Goal: Task Accomplishment & Management: Manage account settings

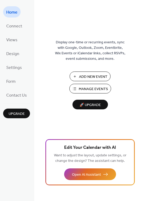
click at [90, 88] on span "Manage Events" at bounding box center [93, 88] width 29 height 5
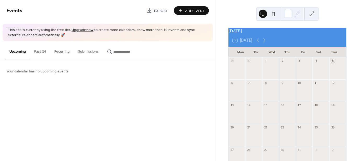
click at [37, 49] on button "Past (9)" at bounding box center [40, 50] width 20 height 19
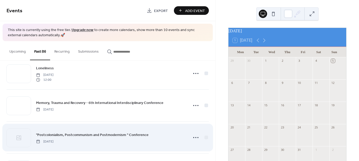
scroll to position [78, 0]
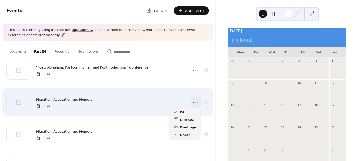
click at [194, 102] on icon at bounding box center [196, 102] width 8 height 8
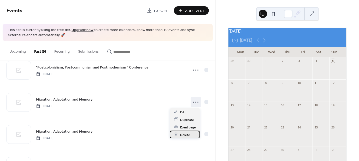
click at [182, 136] on span "Delete" at bounding box center [185, 134] width 10 height 5
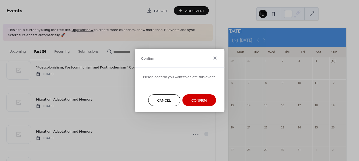
click at [192, 108] on div "Cancel Confirm" at bounding box center [180, 100] width 90 height 25
click at [194, 98] on span "Confirm" at bounding box center [199, 100] width 15 height 5
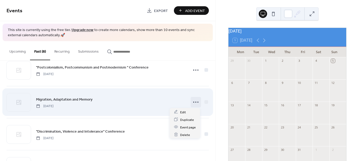
click at [195, 102] on icon at bounding box center [196, 102] width 8 height 8
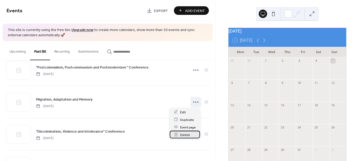
click at [183, 137] on span "Delete" at bounding box center [185, 134] width 10 height 5
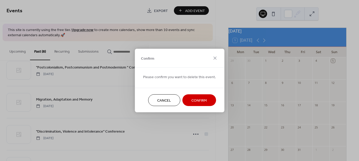
click at [193, 100] on span "Confirm" at bounding box center [199, 100] width 15 height 5
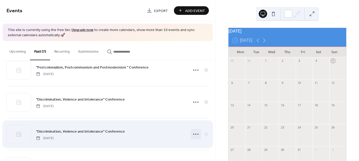
click at [193, 132] on icon at bounding box center [196, 134] width 8 height 8
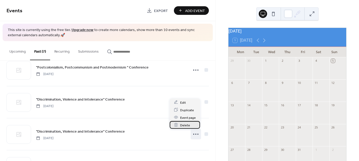
click at [181, 128] on span "Delete" at bounding box center [185, 125] width 10 height 5
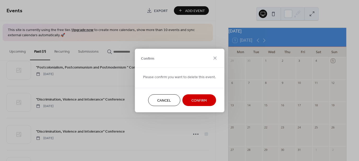
click at [192, 101] on span "Confirm" at bounding box center [199, 100] width 15 height 5
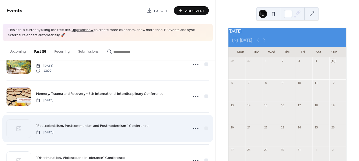
scroll to position [0, 0]
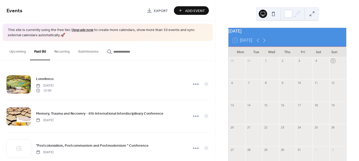
click at [17, 51] on button "Upcoming" at bounding box center [17, 50] width 25 height 19
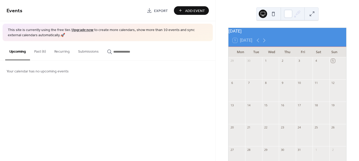
click at [184, 8] on button "Add Event" at bounding box center [191, 10] width 35 height 9
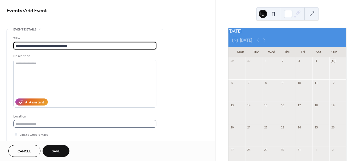
type input "**********"
click at [48, 124] on input "text" at bounding box center [84, 124] width 143 height 8
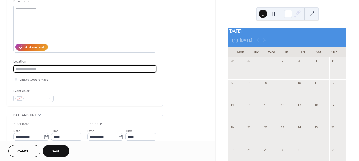
scroll to position [78, 0]
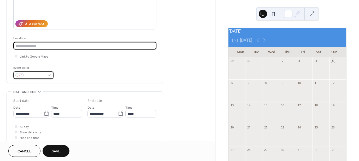
click at [37, 74] on span at bounding box center [35, 75] width 19 height 5
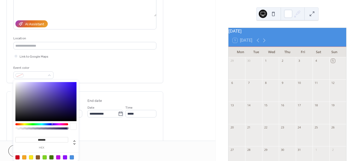
click at [18, 158] on div at bounding box center [17, 158] width 4 height 4
type input "*******"
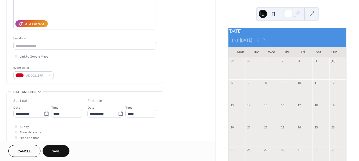
click at [134, 124] on div "All day Show date only Hide end time" at bounding box center [84, 132] width 143 height 16
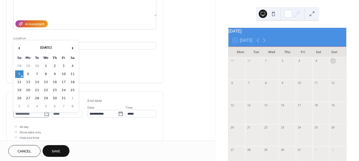
click at [47, 114] on icon at bounding box center [46, 114] width 5 height 5
click at [44, 114] on input "**********" at bounding box center [28, 114] width 31 height 8
click at [56, 81] on td "16" at bounding box center [55, 83] width 8 height 8
type input "**********"
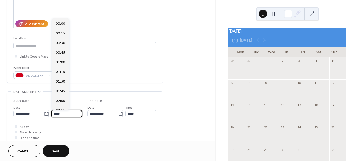
click at [66, 113] on input "*****" at bounding box center [66, 114] width 31 height 8
click at [59, 63] on span "13:00" at bounding box center [60, 62] width 9 height 5
type input "*****"
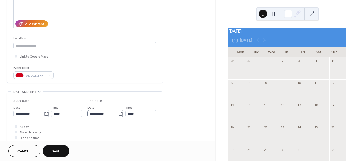
click at [118, 114] on icon at bounding box center [120, 114] width 5 height 5
click at [118, 114] on input "**********" at bounding box center [103, 114] width 31 height 8
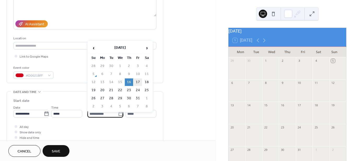
click at [136, 82] on td "17" at bounding box center [138, 83] width 8 height 8
type input "**********"
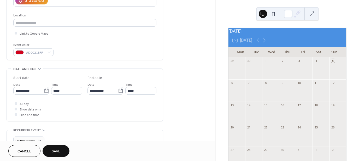
scroll to position [105, 0]
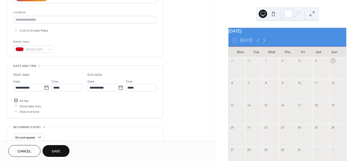
click at [16, 100] on div at bounding box center [16, 100] width 3 height 3
click at [57, 152] on span "Save" at bounding box center [56, 151] width 9 height 5
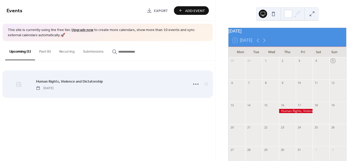
click at [21, 84] on icon at bounding box center [19, 85] width 6 height 6
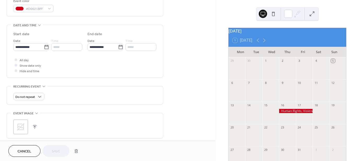
scroll to position [209, 0]
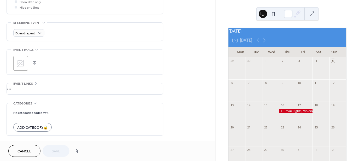
click at [24, 89] on div "•••" at bounding box center [85, 89] width 156 height 11
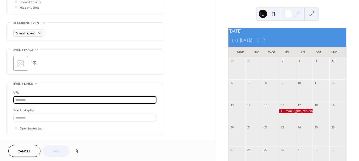
click at [21, 99] on input "text" at bounding box center [84, 100] width 143 height 8
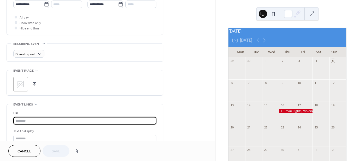
scroll to position [183, 0]
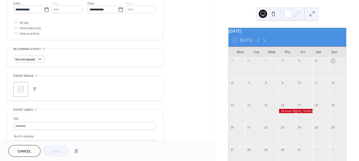
click at [21, 89] on icon at bounding box center [20, 89] width 7 height 7
click at [51, 149] on button "Save" at bounding box center [56, 152] width 27 height 12
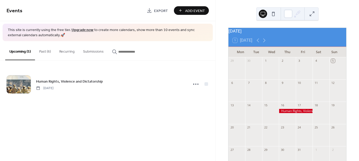
click at [191, 10] on span "Add Event" at bounding box center [195, 10] width 20 height 5
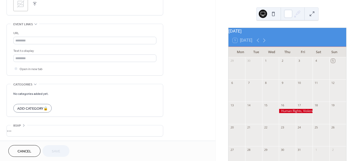
scroll to position [269, 0]
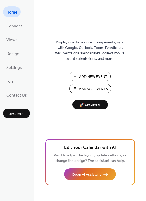
click at [88, 89] on span "Manage Events" at bounding box center [93, 88] width 29 height 5
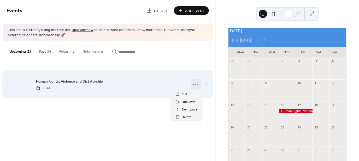
click at [196, 87] on icon at bounding box center [196, 84] width 8 height 8
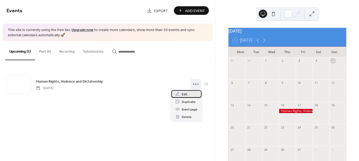
click at [185, 94] on span "Edit" at bounding box center [185, 94] width 6 height 5
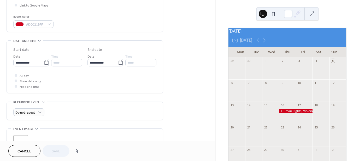
scroll to position [131, 0]
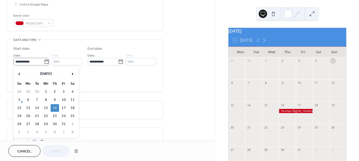
click at [44, 62] on icon at bounding box center [46, 61] width 5 height 5
click at [44, 62] on input "**********" at bounding box center [28, 62] width 31 height 8
click at [53, 98] on td "9" at bounding box center [55, 100] width 8 height 8
type input "**********"
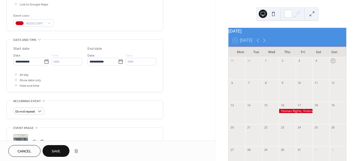
click at [63, 60] on div "*****" at bounding box center [66, 62] width 31 height 8
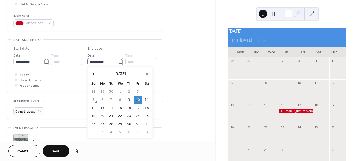
click at [121, 61] on icon at bounding box center [121, 62] width 4 height 4
click at [118, 61] on input "**********" at bounding box center [103, 62] width 31 height 8
click at [137, 96] on td "10" at bounding box center [138, 100] width 8 height 8
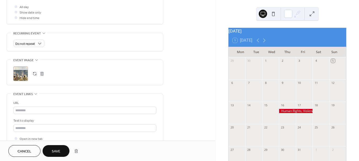
scroll to position [209, 0]
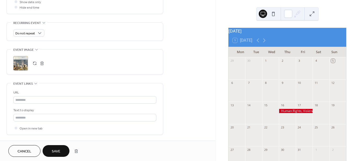
click at [58, 149] on span "Save" at bounding box center [56, 151] width 9 height 5
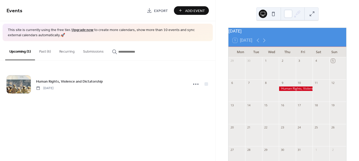
click at [195, 11] on span "Add Event" at bounding box center [195, 10] width 20 height 5
